Goal: Transaction & Acquisition: Purchase product/service

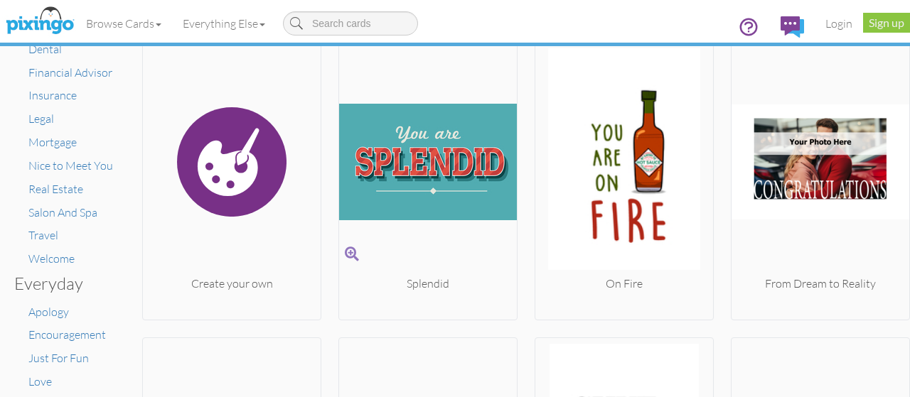
scroll to position [228, 0]
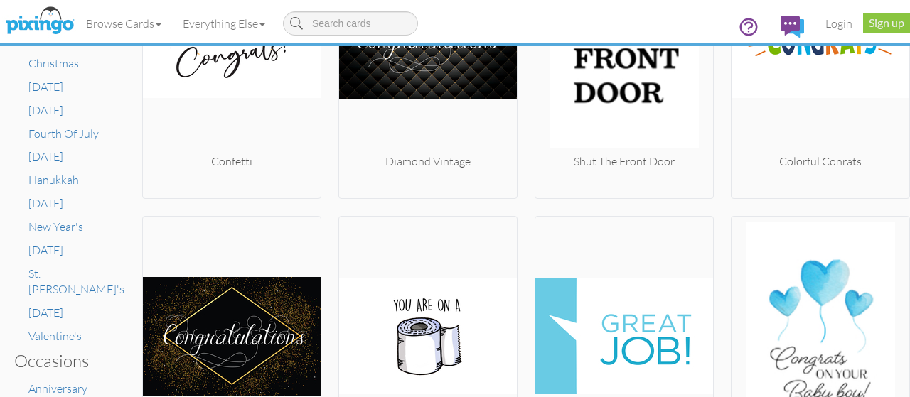
scroll to position [605, 0]
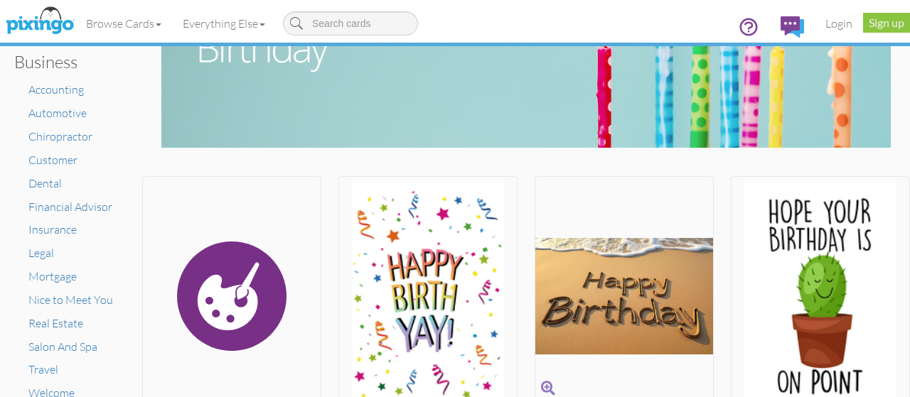
scroll to position [92, 0]
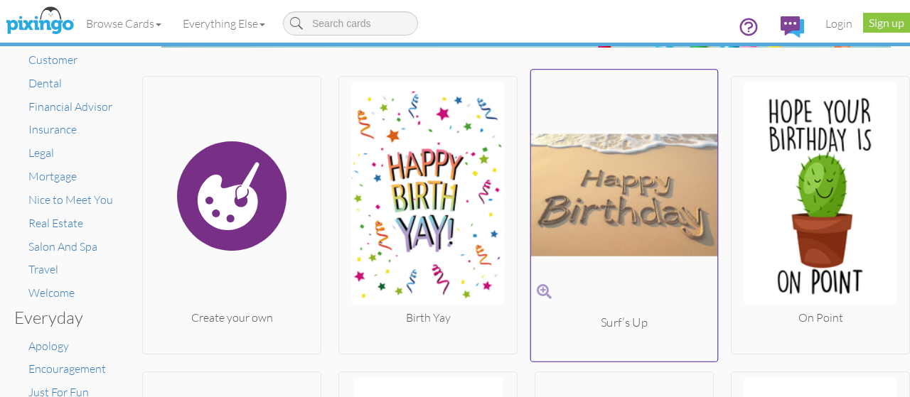
scroll to position [193, 0]
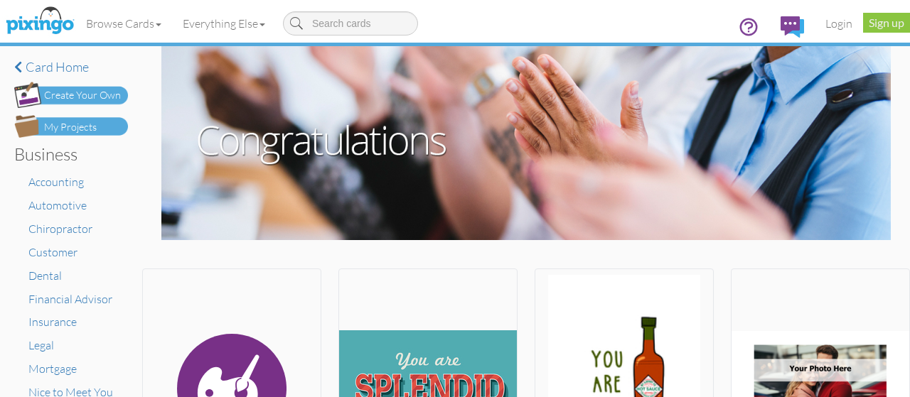
scroll to position [228, 0]
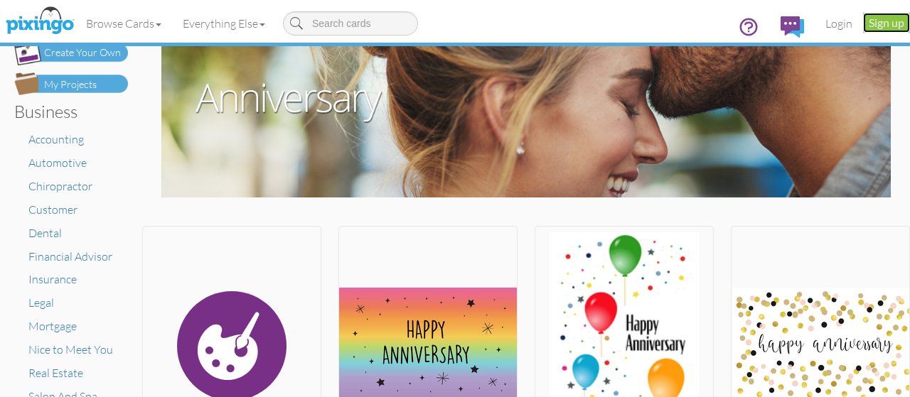
scroll to position [41, 0]
